Goal: Task Accomplishment & Management: Manage account settings

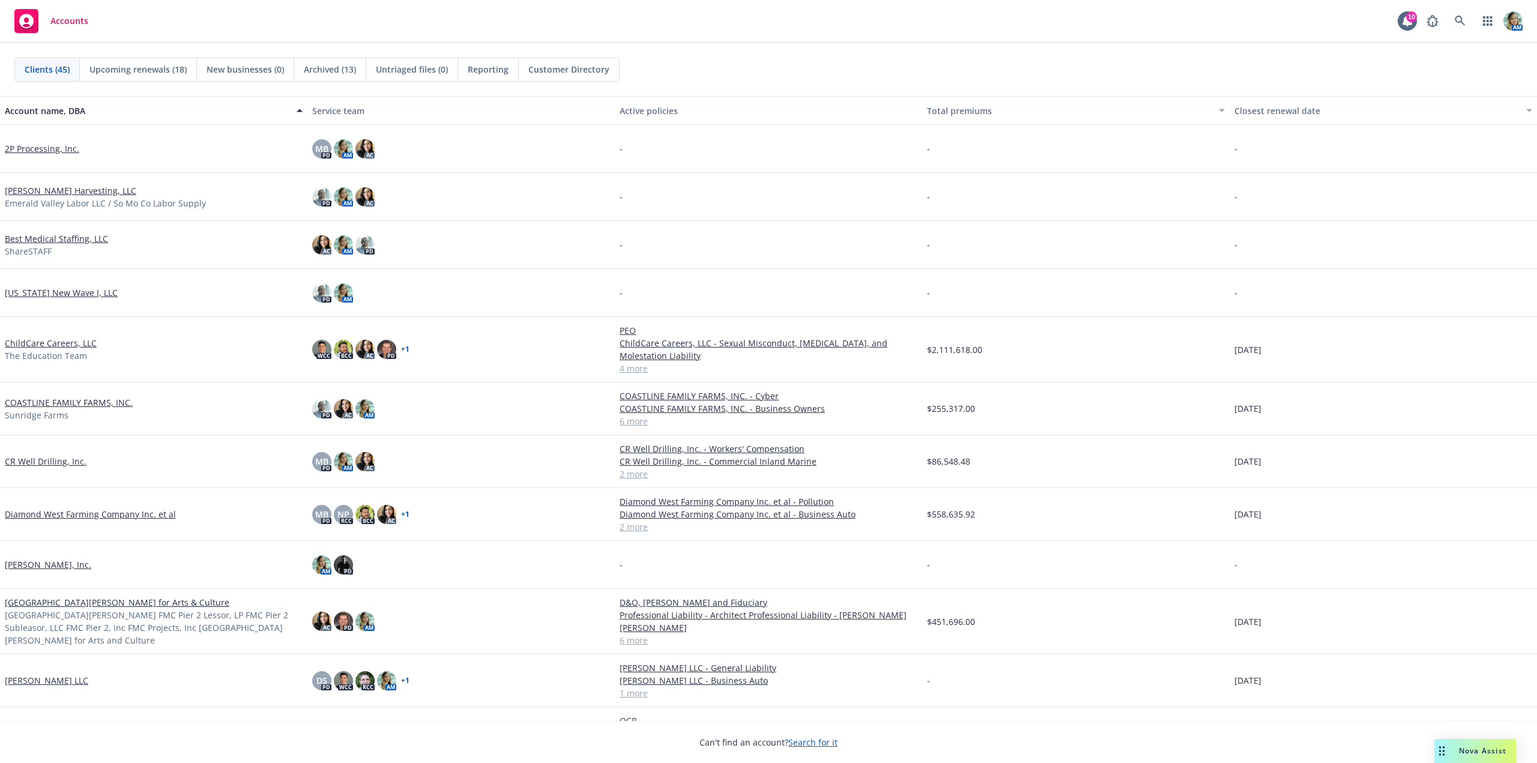
click at [54, 406] on link "COASTLINE FAMILY FARMS, INC." at bounding box center [69, 402] width 128 height 13
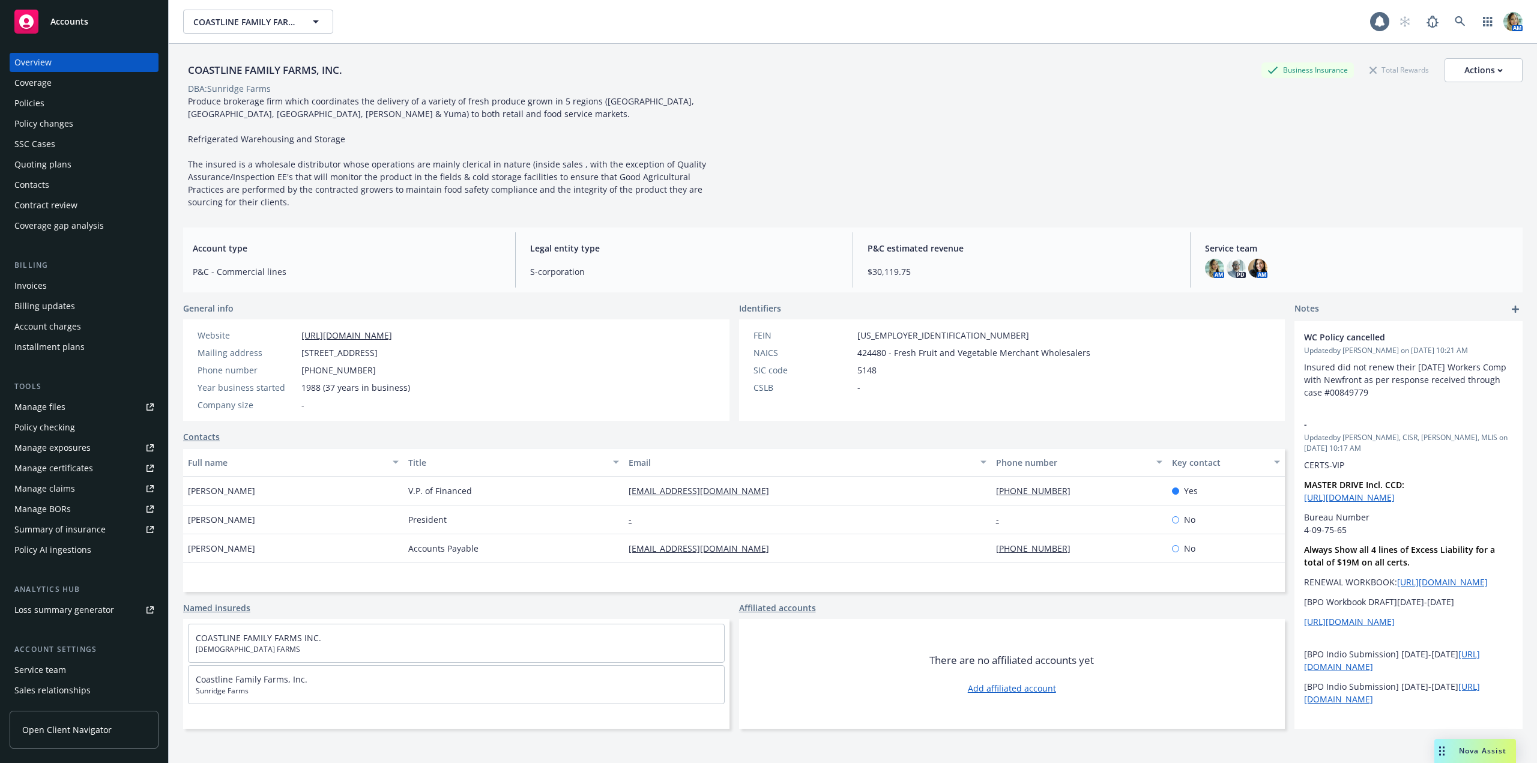
click at [50, 164] on div "Quoting plans" at bounding box center [42, 164] width 57 height 19
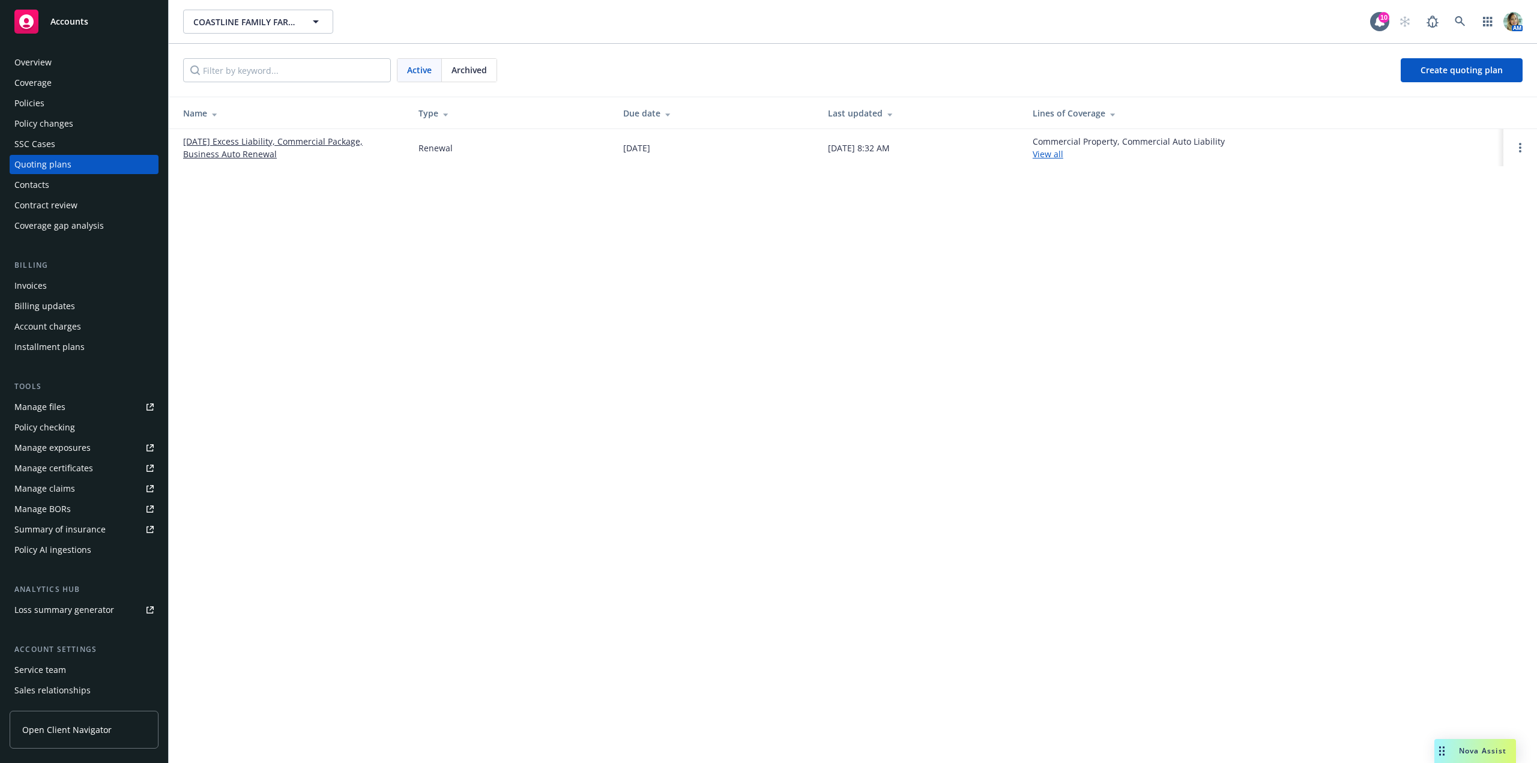
click at [238, 154] on link "[DATE] Excess Liability, Commercial Package, Business Auto Renewal" at bounding box center [291, 147] width 216 height 25
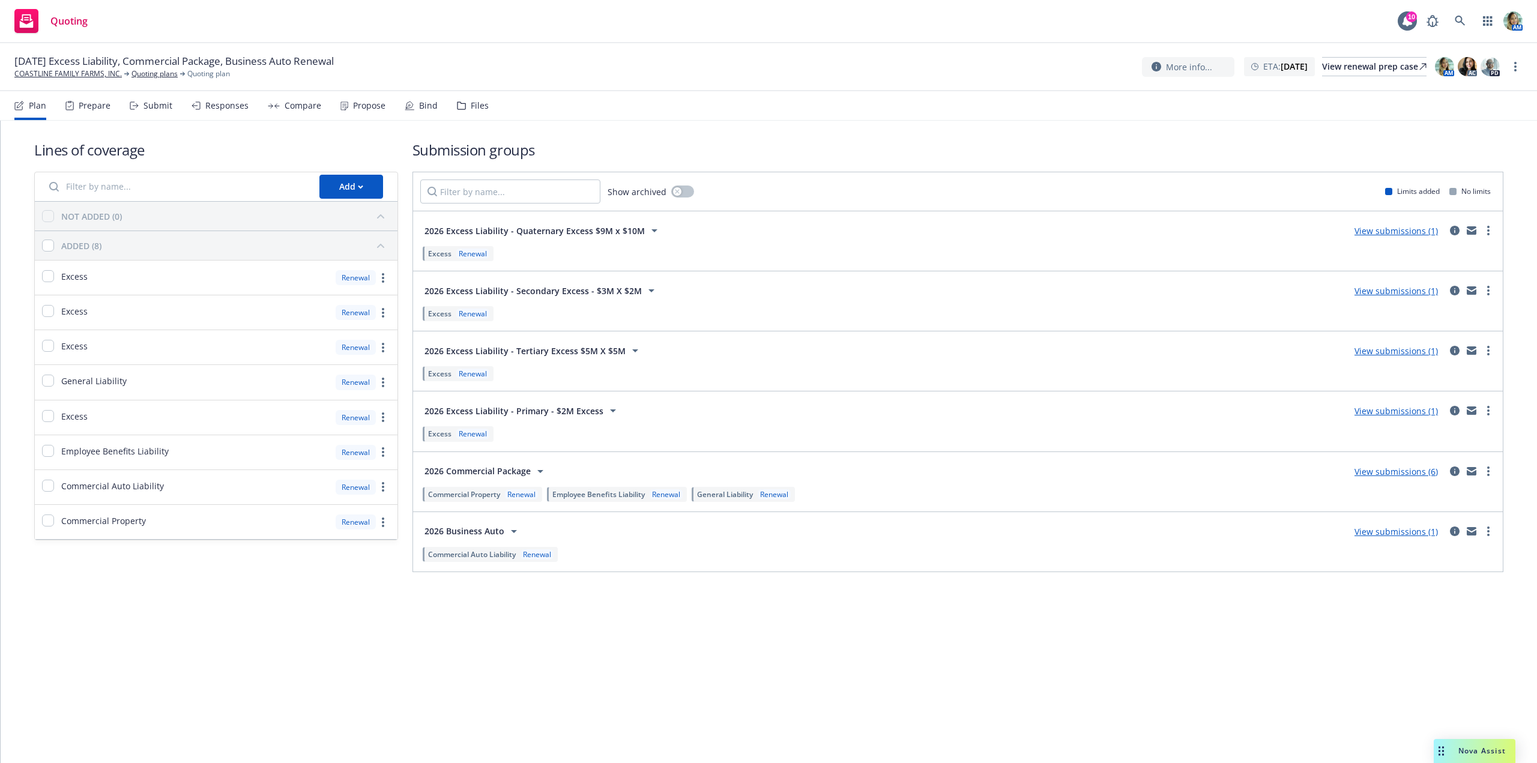
click at [1380, 478] on div "2026 Commercial Package View submissions (6)" at bounding box center [957, 471] width 1075 height 24
click at [1381, 475] on link "View submissions (6)" at bounding box center [1395, 471] width 83 height 11
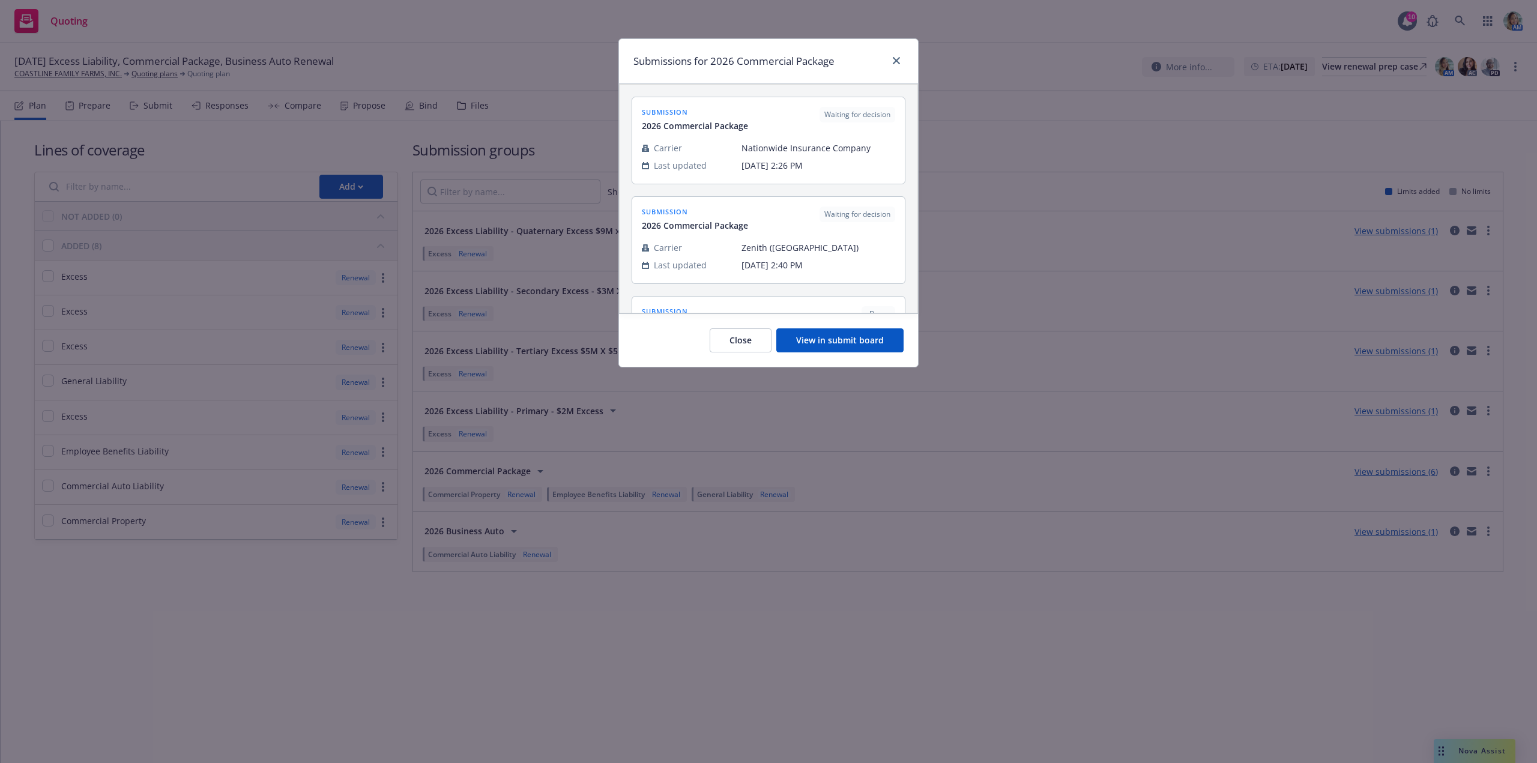
click at [857, 350] on button "View in submit board" at bounding box center [839, 340] width 127 height 24
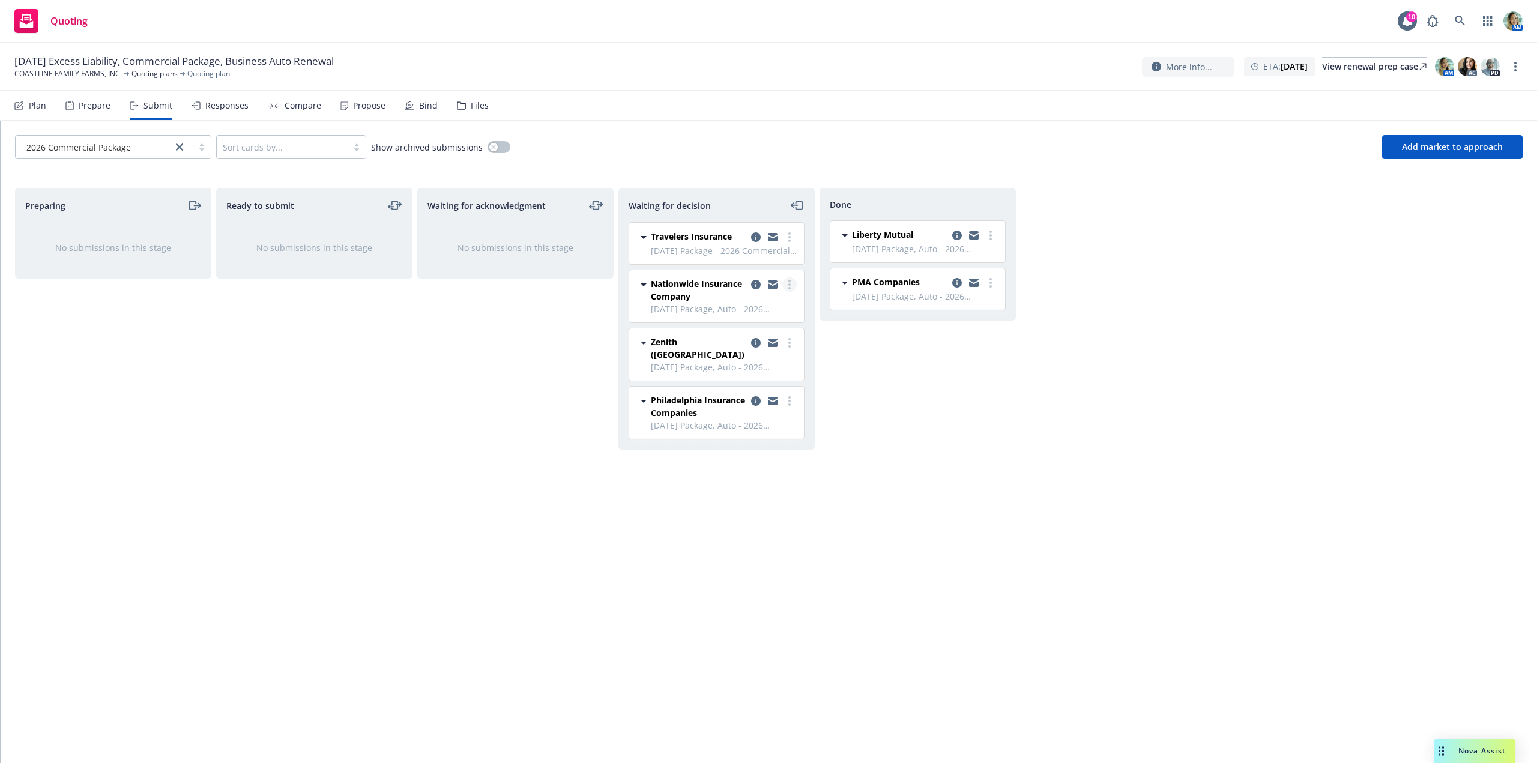
click at [791, 288] on link "more" at bounding box center [789, 284] width 14 height 14
click at [748, 374] on link "Add declined decision" at bounding box center [736, 381] width 120 height 24
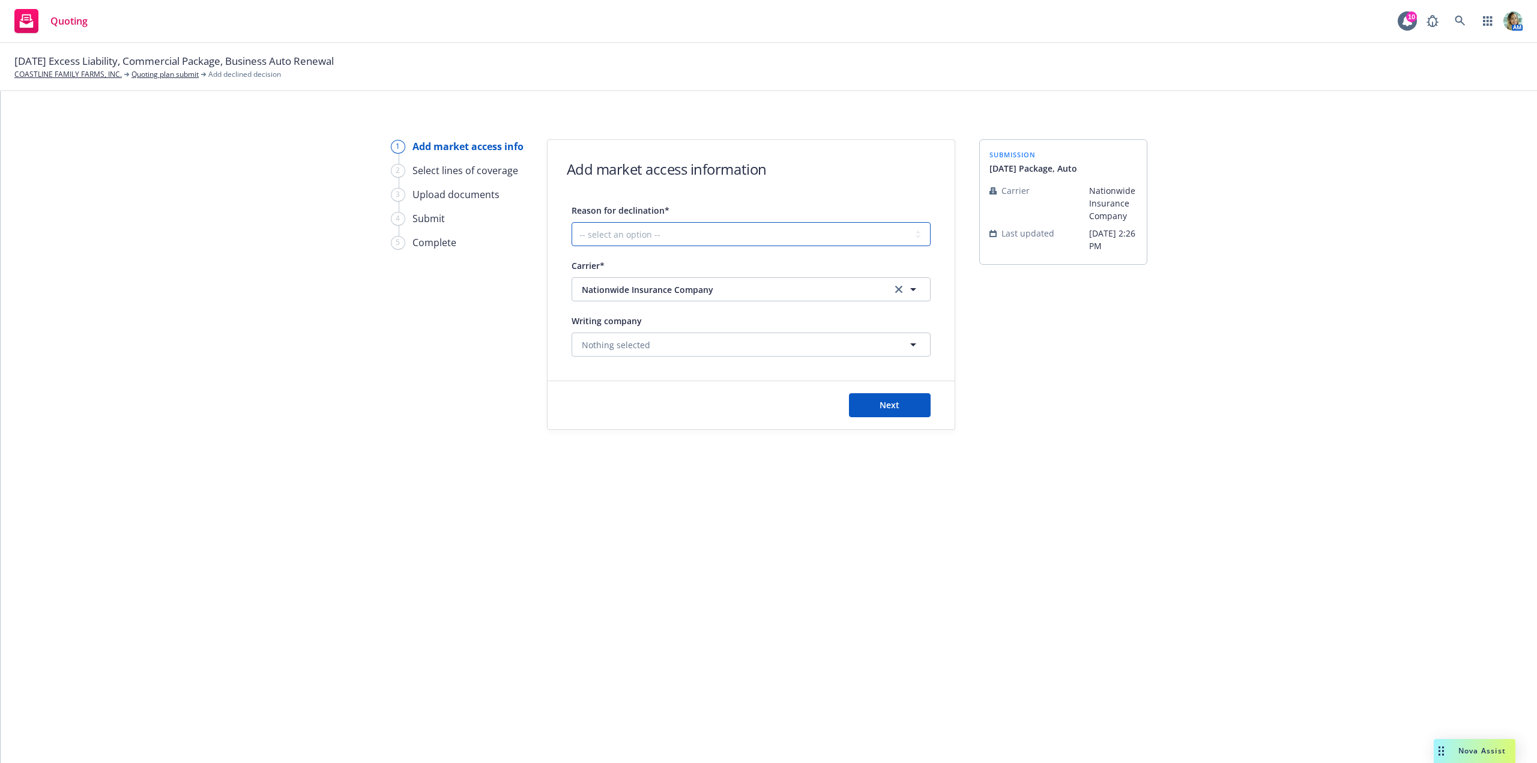
click at [679, 237] on select "-- select an option -- Cannot compete with other markets Carrier non-renewed Ca…" at bounding box center [750, 234] width 359 height 24
select select "DOES_NOT_FIT_UNDERWRITER_APPETITE"
click at [571, 222] on select "-- select an option -- Cannot compete with other markets Carrier non-renewed Ca…" at bounding box center [750, 234] width 359 height 24
click at [886, 408] on span "Next" at bounding box center [889, 404] width 20 height 11
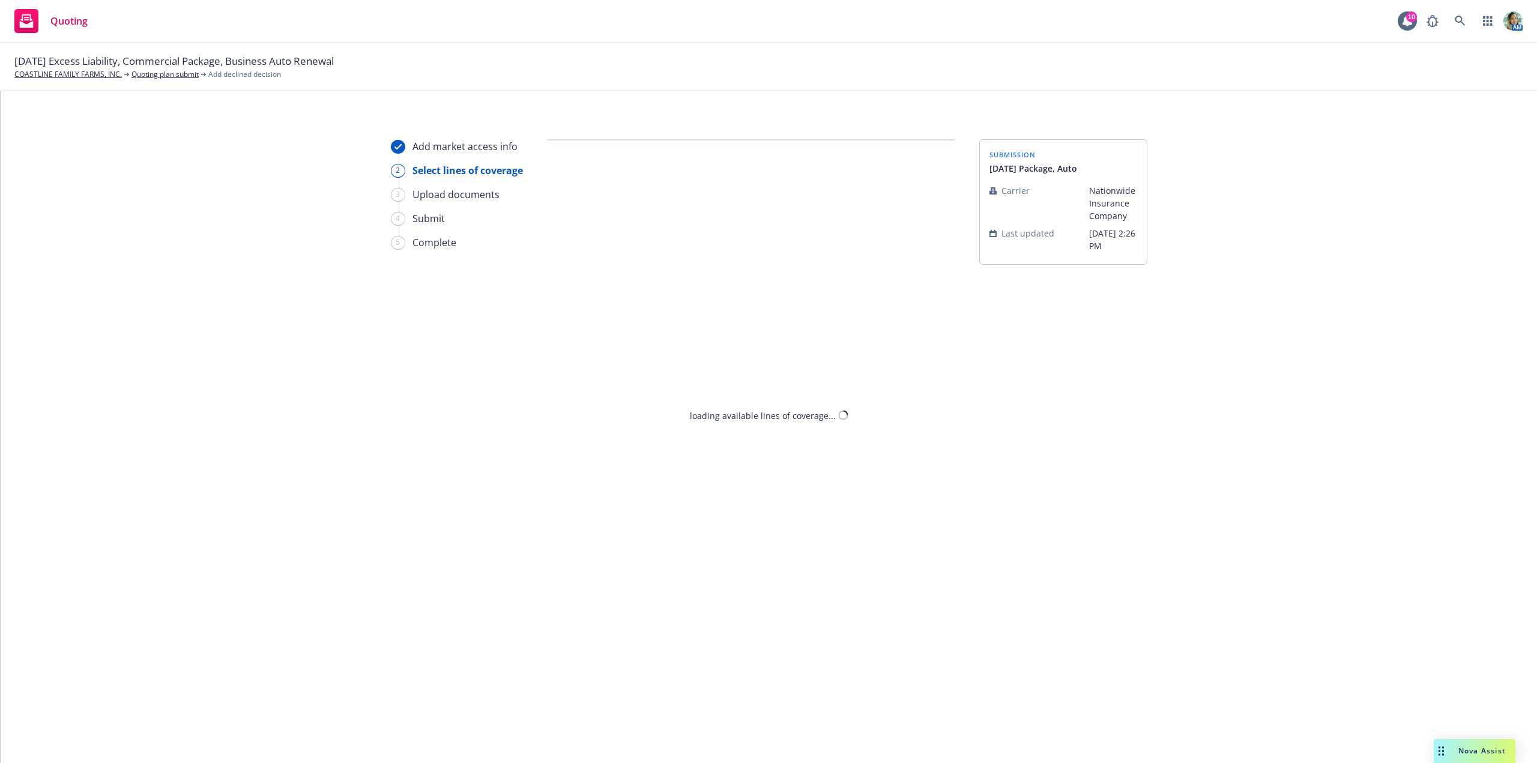
select select "DOES_NOT_FIT_UNDERWRITER_APPETITE"
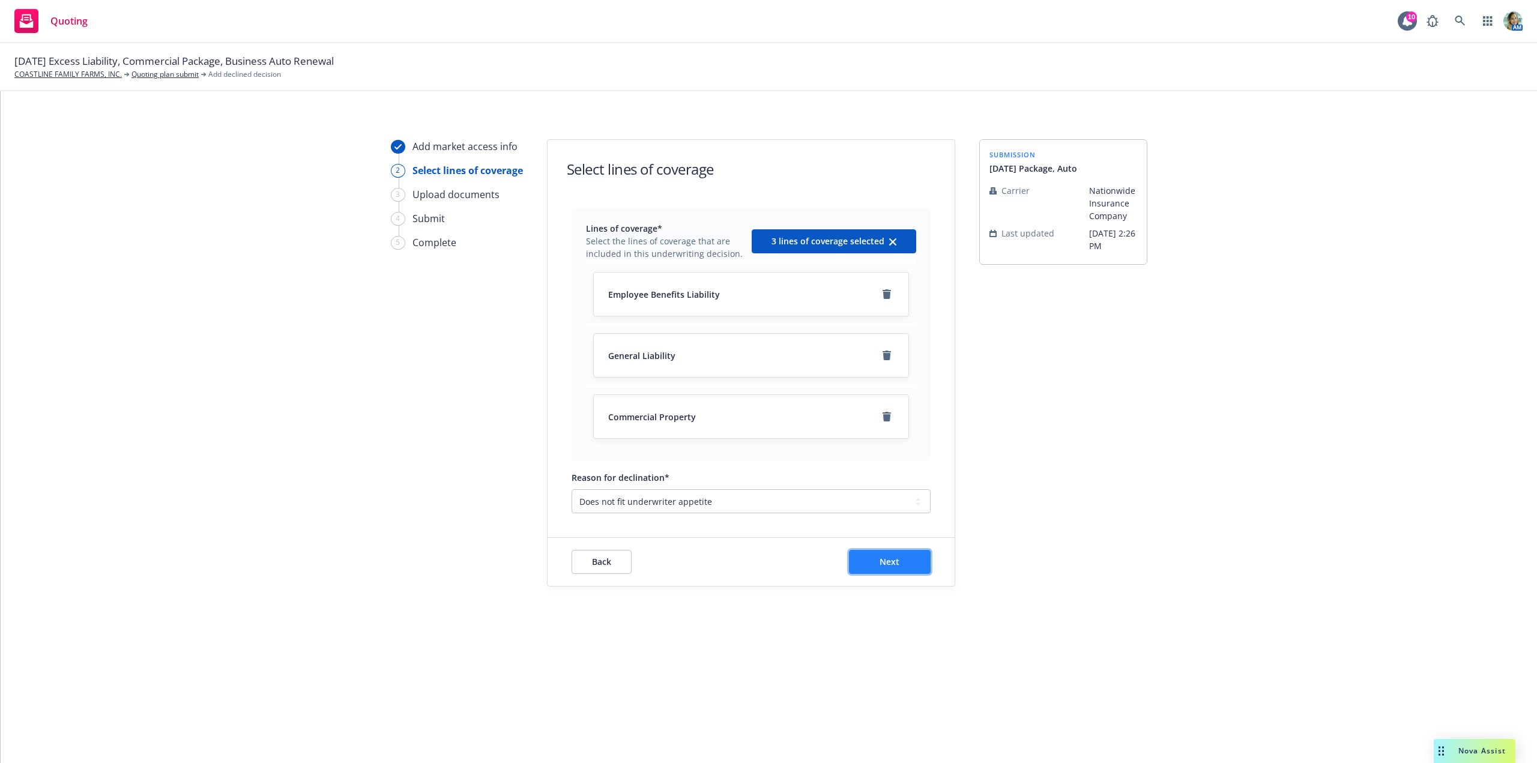
click at [901, 558] on button "Next" at bounding box center [890, 562] width 82 height 24
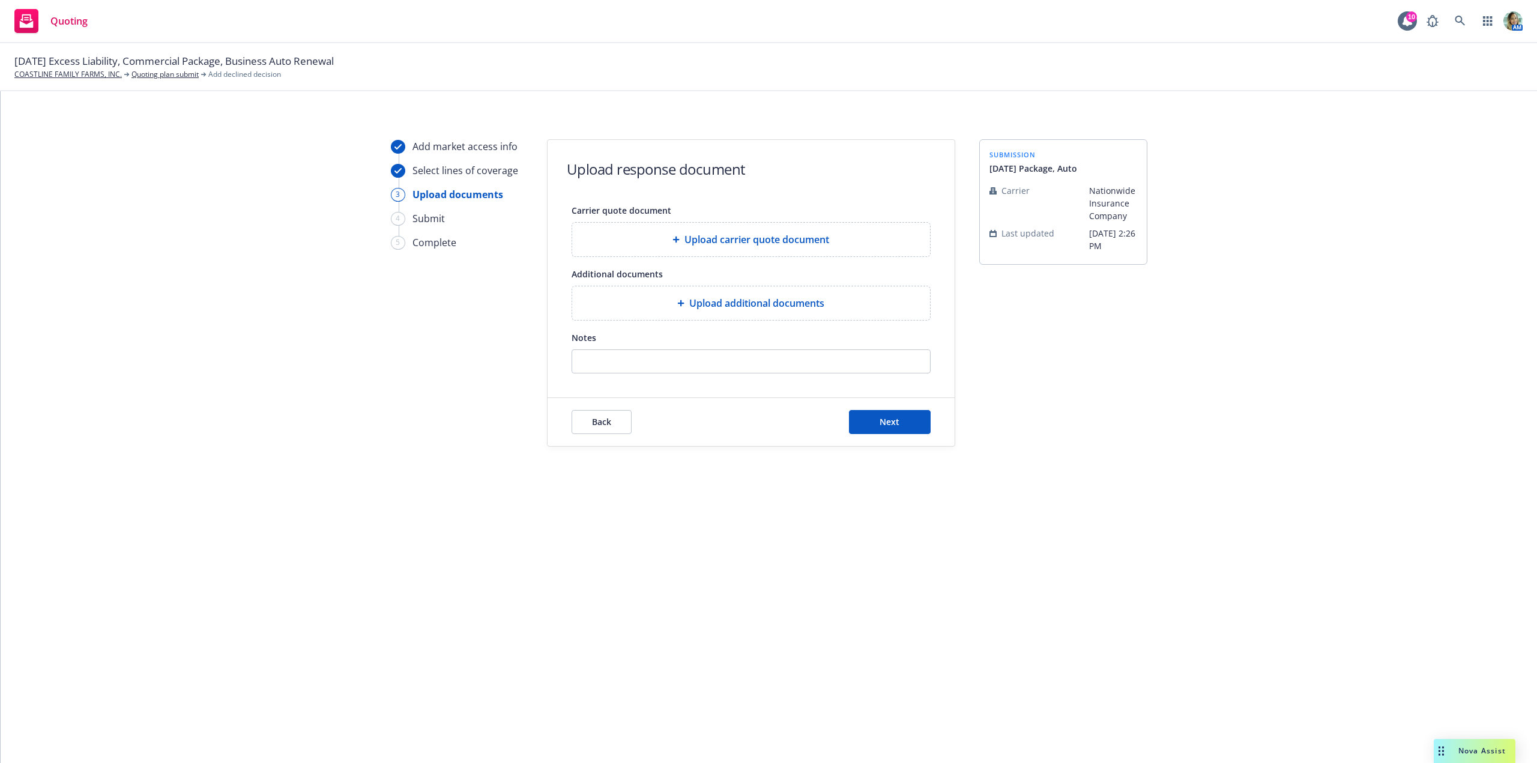
click at [810, 309] on span "Upload additional documents" at bounding box center [756, 303] width 135 height 14
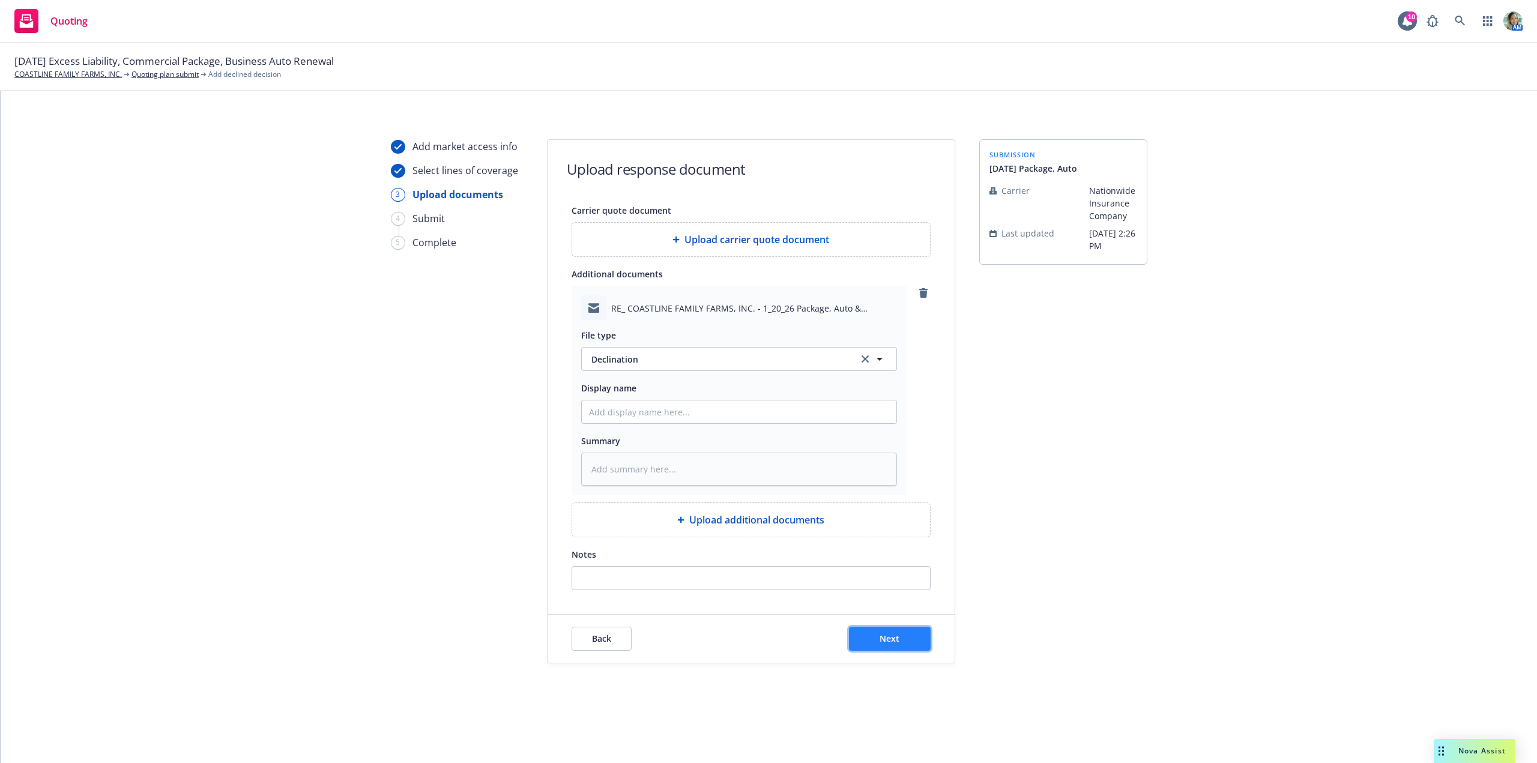
click at [897, 641] on span "Next" at bounding box center [889, 638] width 20 height 11
type textarea "x"
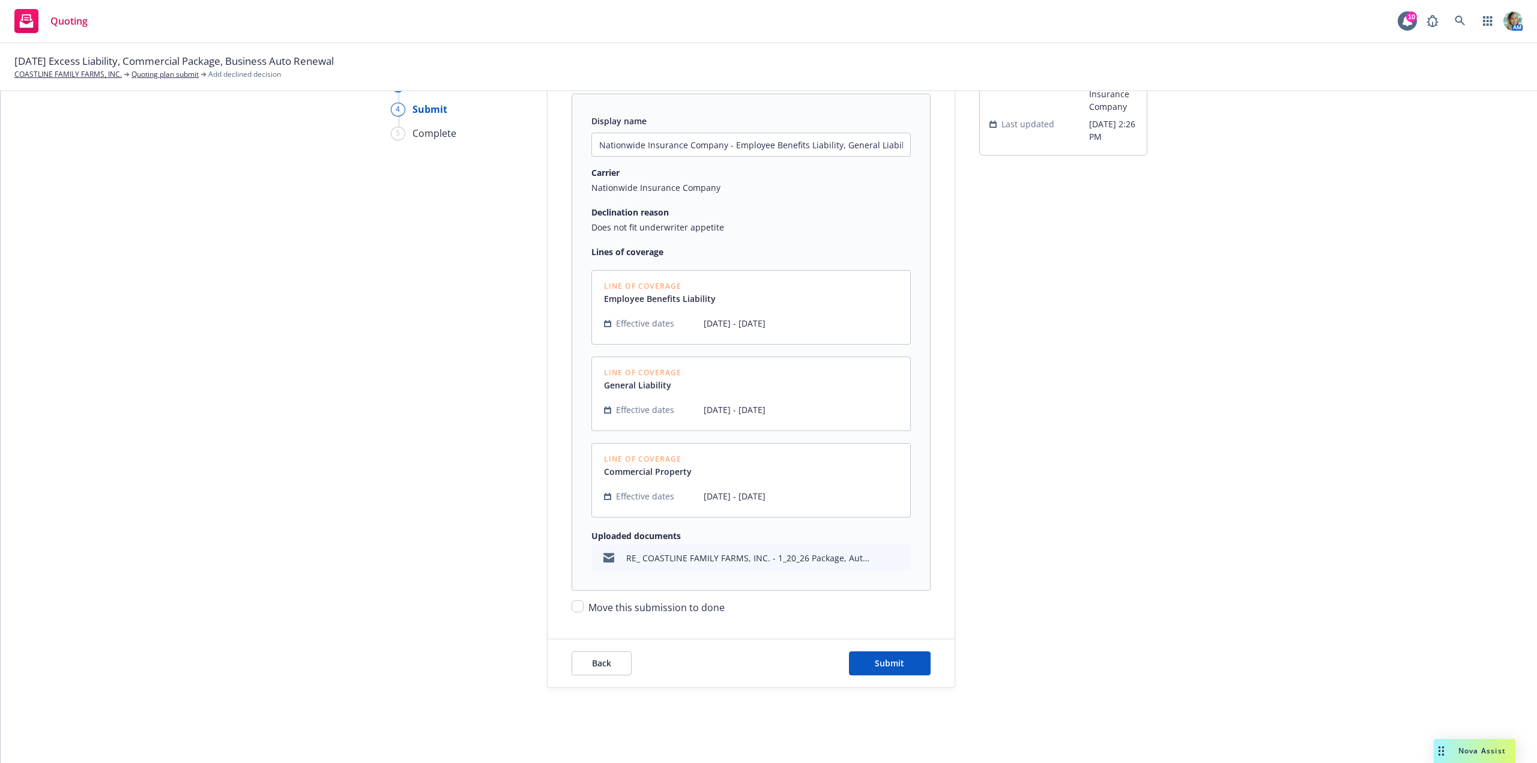
scroll to position [111, 0]
click at [909, 657] on button "Submit" at bounding box center [890, 661] width 82 height 24
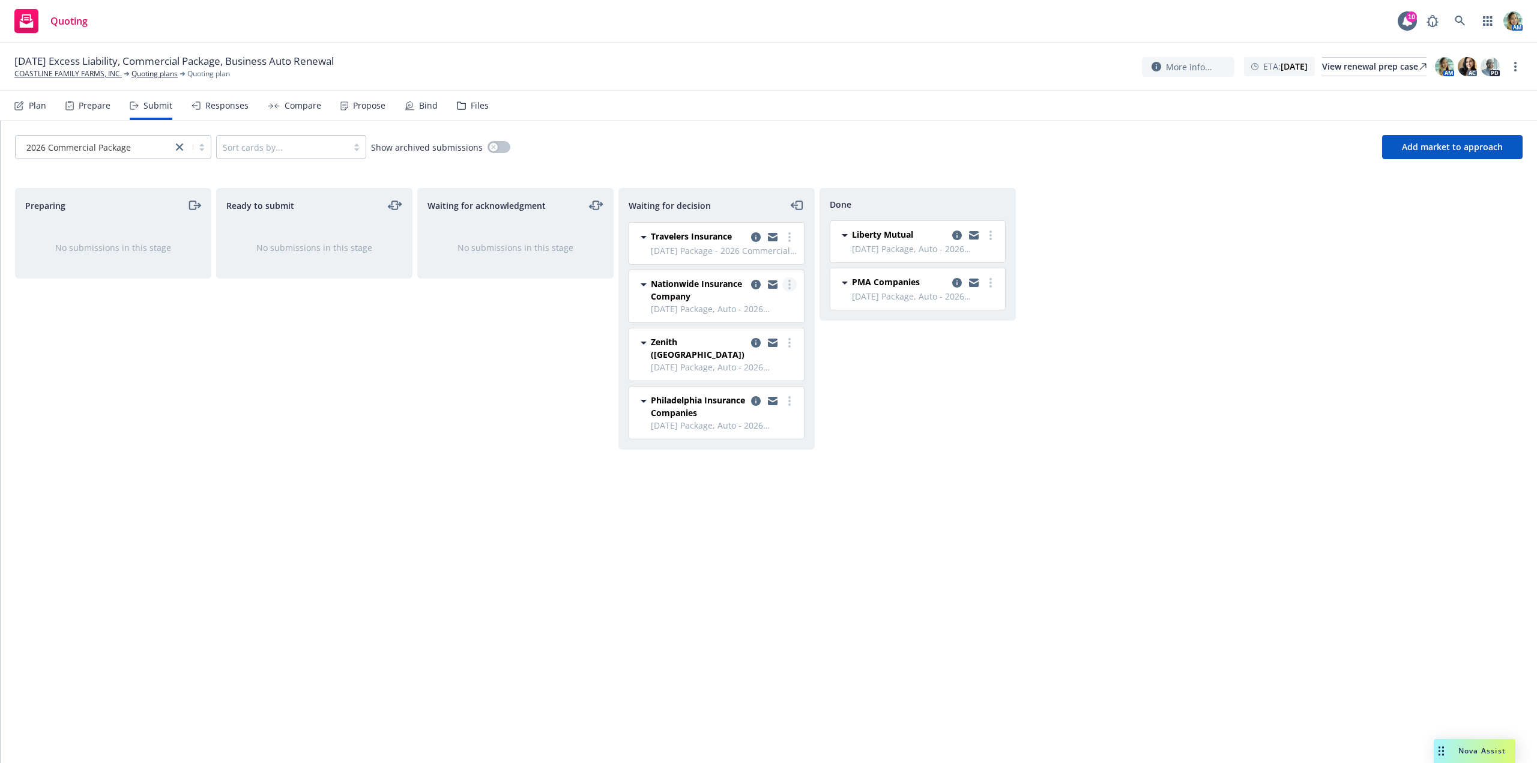
click at [789, 288] on circle "more" at bounding box center [789, 288] width 2 height 2
click at [740, 333] on span "Move to done" at bounding box center [717, 332] width 83 height 11
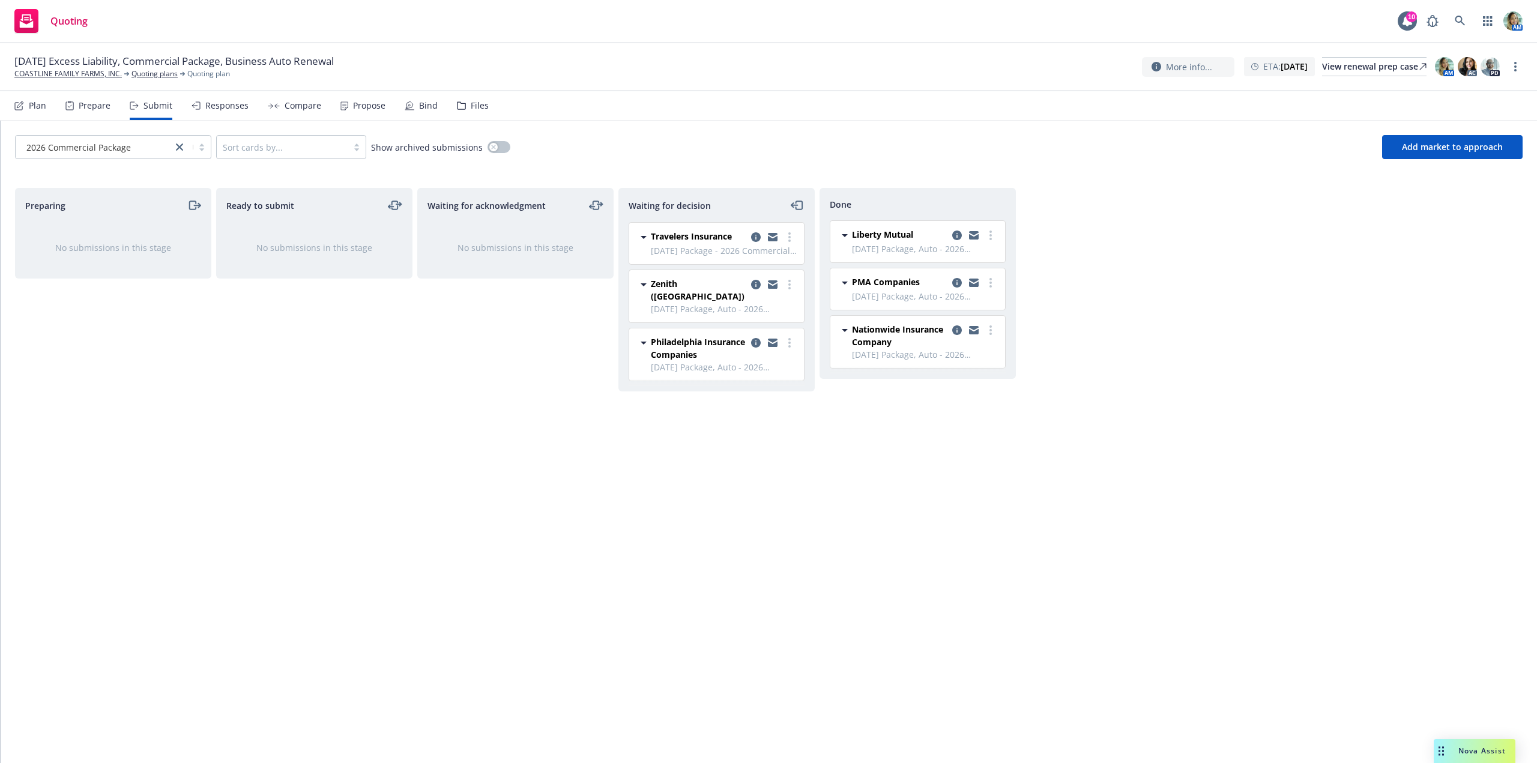
click at [546, 378] on div "Waiting for acknowledgment No submissions in this stage" at bounding box center [515, 463] width 196 height 550
